Goal: Task Accomplishment & Management: Use online tool/utility

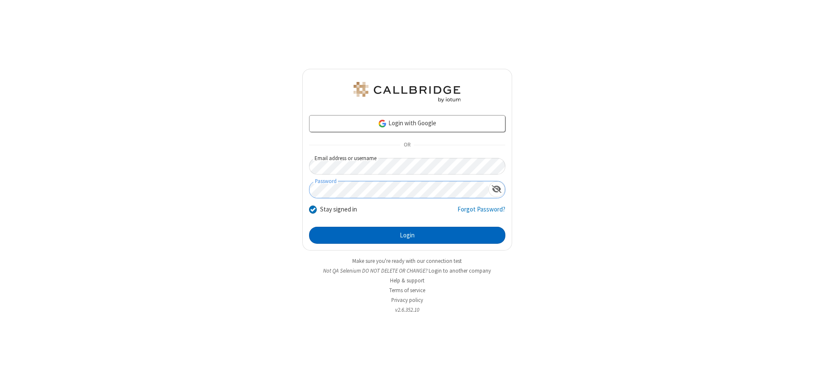
click at [407, 235] on button "Login" at bounding box center [407, 235] width 196 height 17
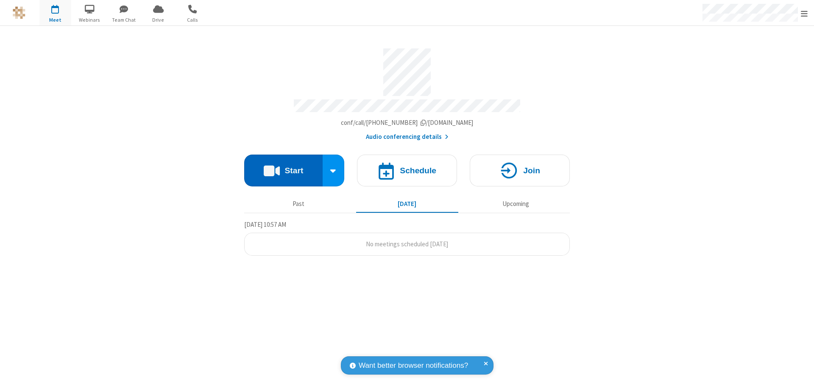
click at [283, 166] on button "Start" at bounding box center [283, 170] width 78 height 32
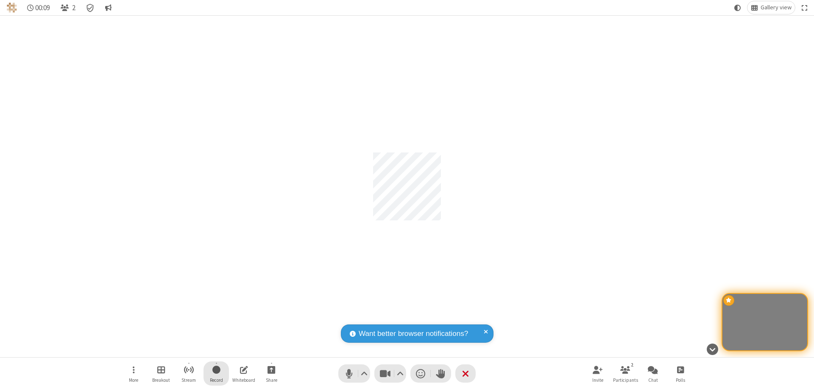
click at [216, 373] on span "Start recording" at bounding box center [217, 369] width 8 height 11
